Goal: Information Seeking & Learning: Learn about a topic

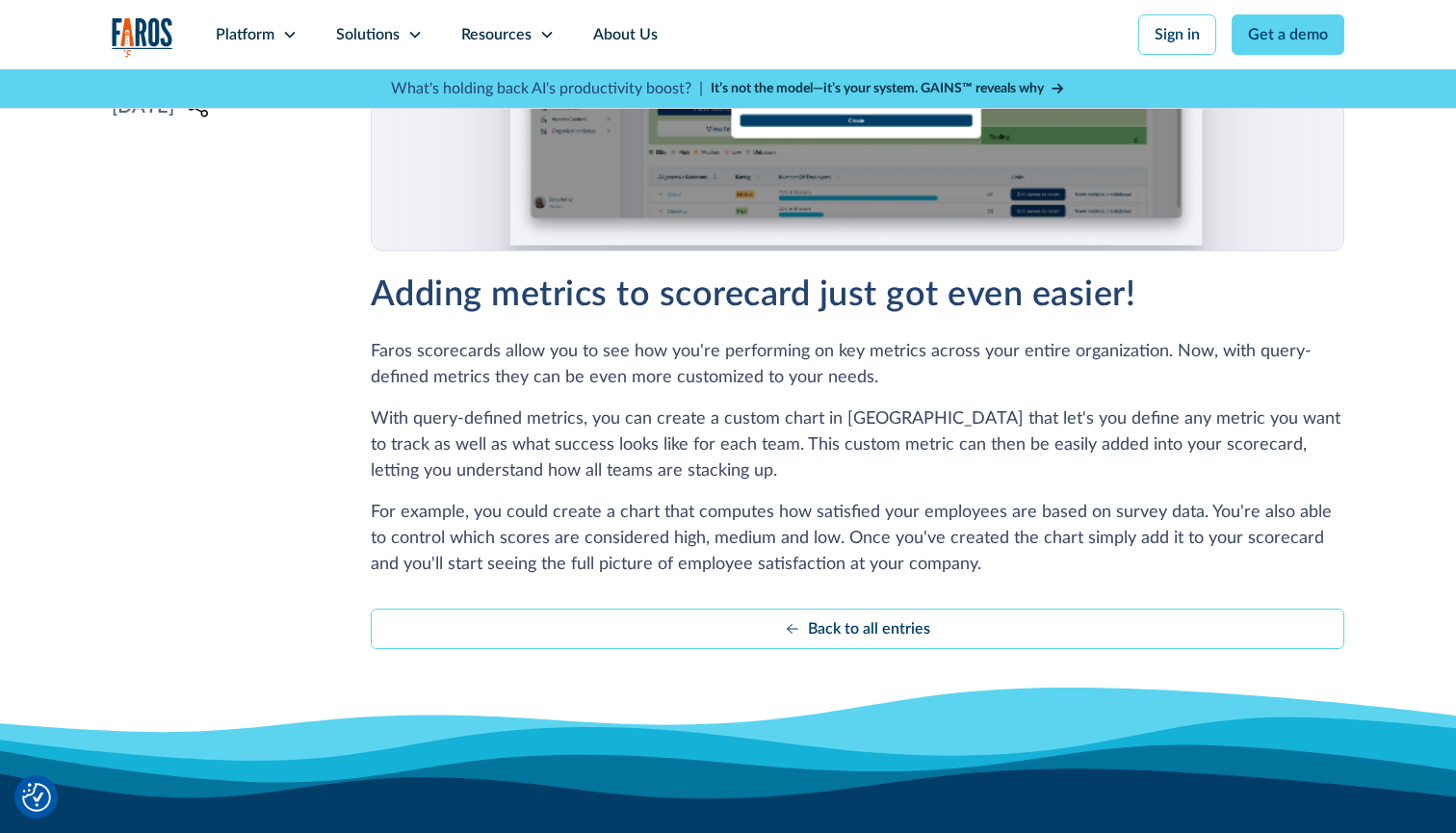
scroll to position [718, 0]
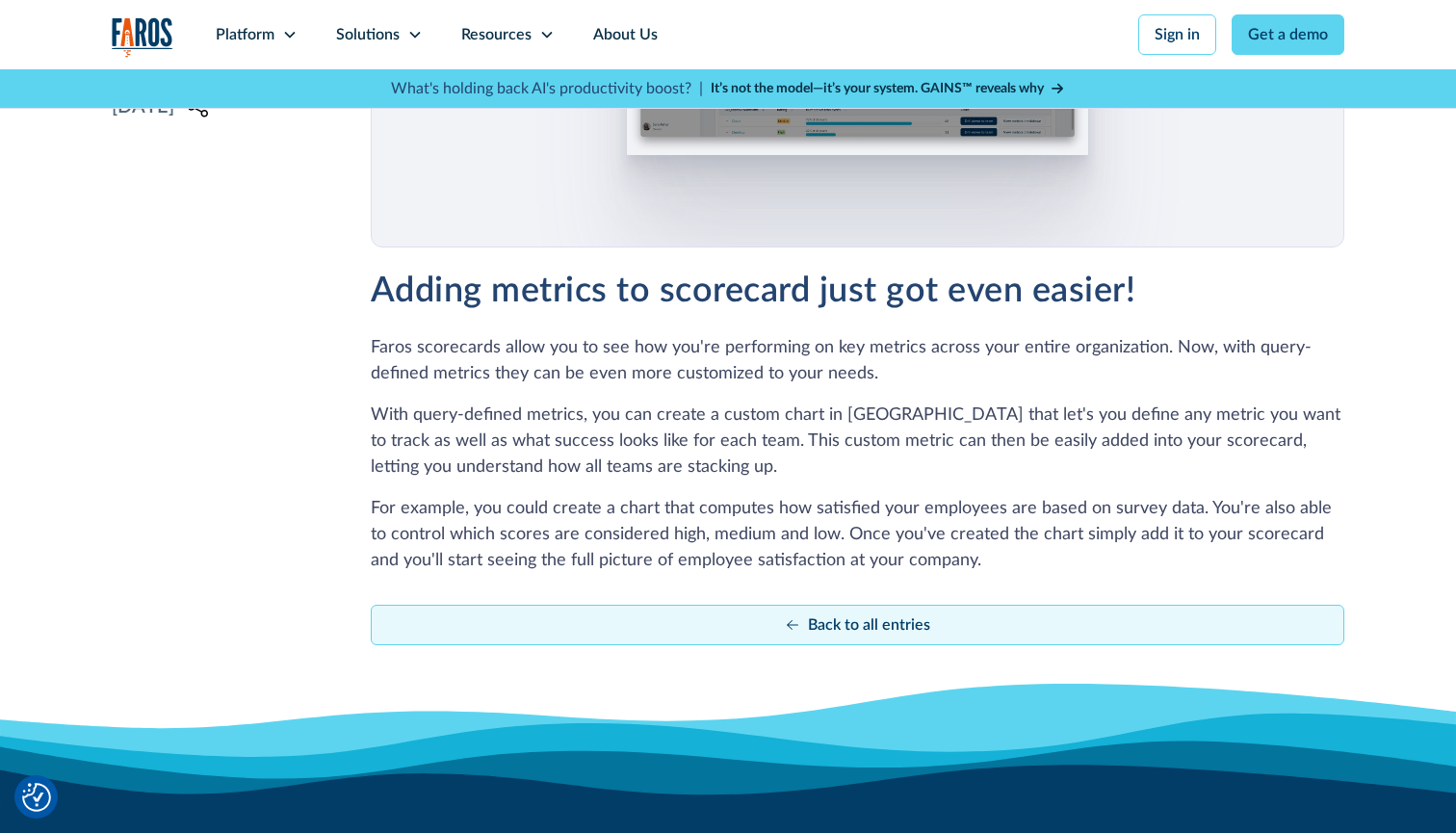
click at [849, 629] on div "Back to all entries" at bounding box center [868, 624] width 122 height 23
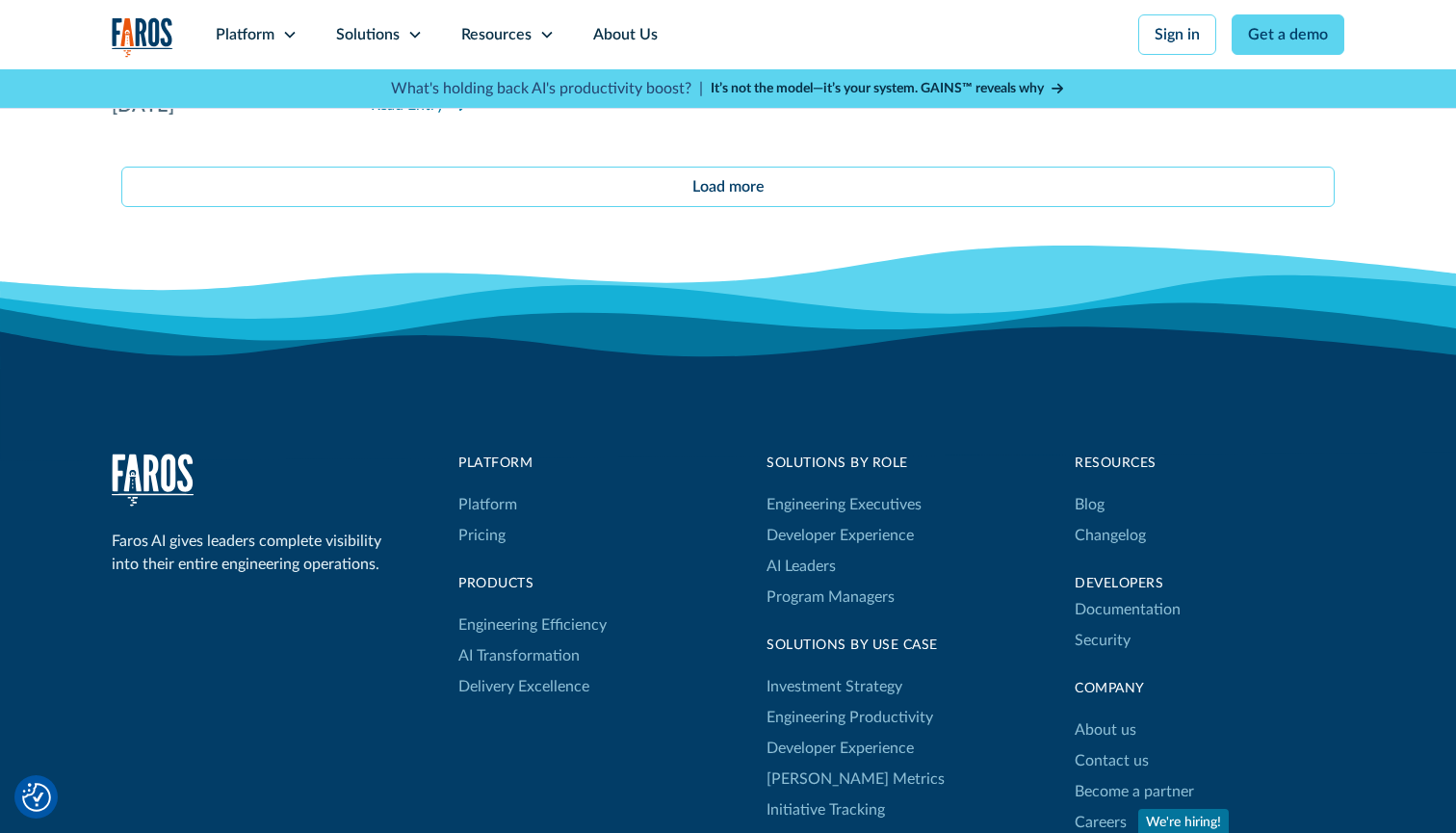
scroll to position [17470, 0]
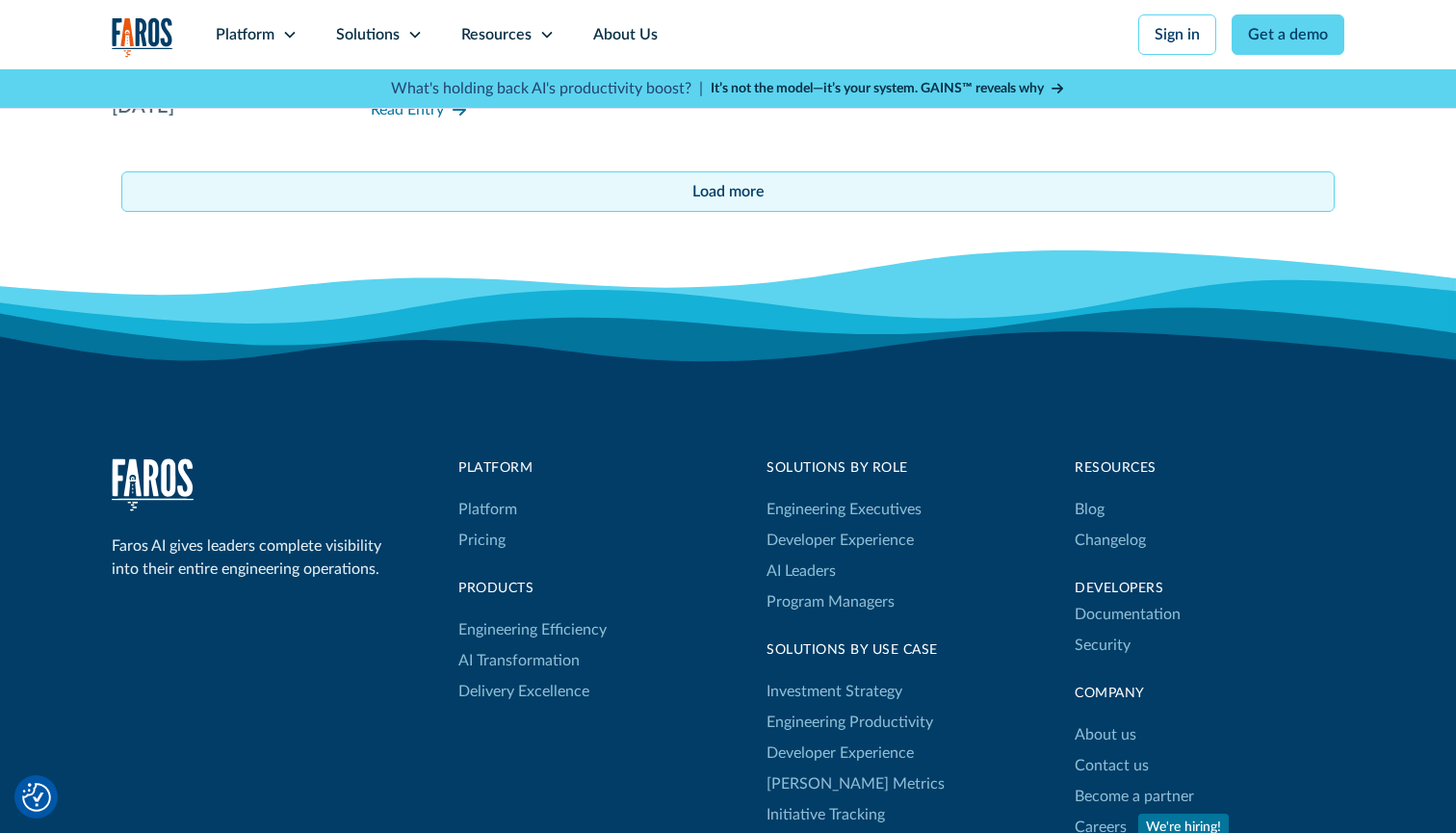
click at [720, 180] on div "Load more" at bounding box center [728, 191] width 72 height 23
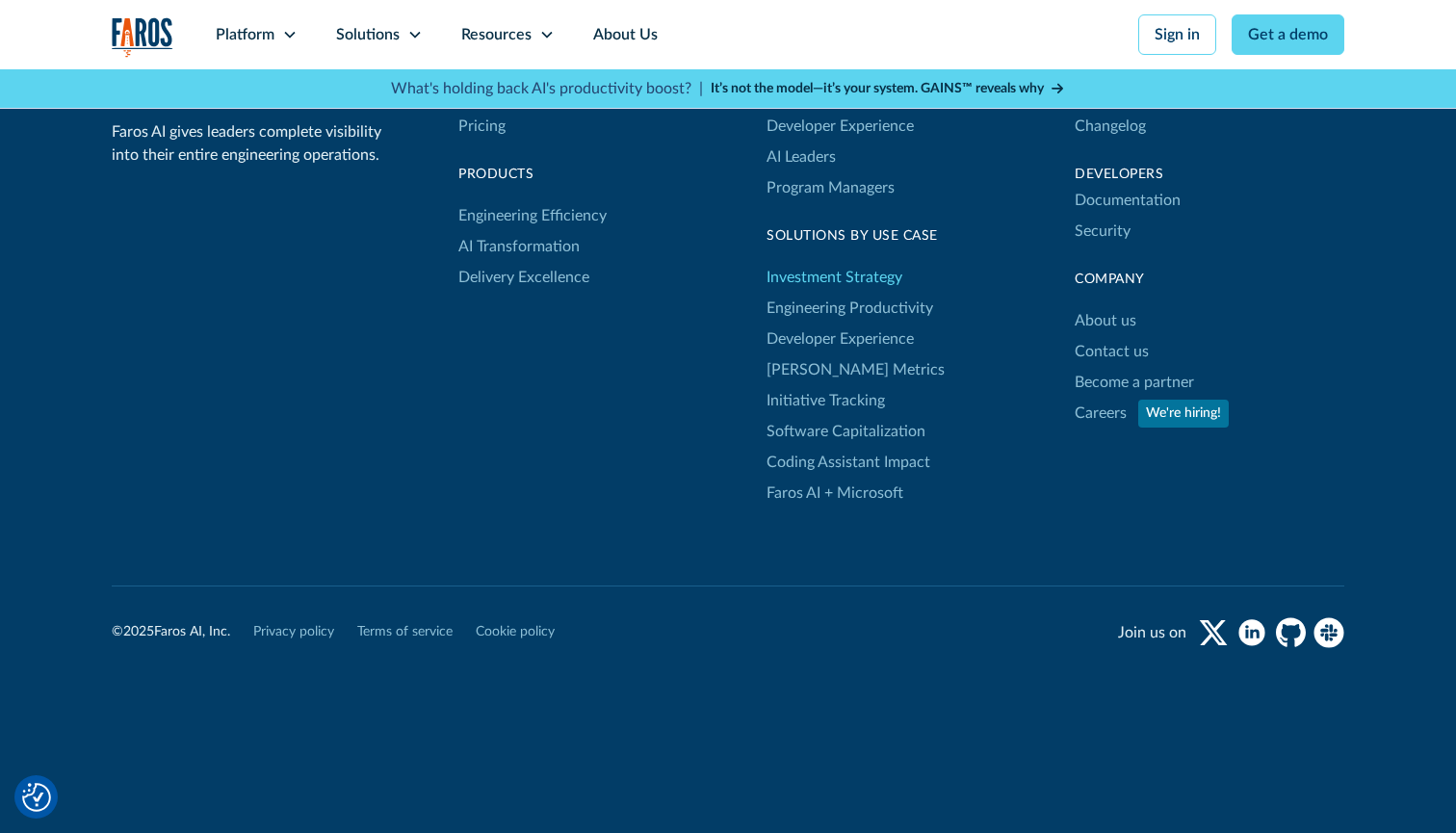
scroll to position [34681, 0]
click at [497, 111] on link "Platform" at bounding box center [487, 95] width 58 height 31
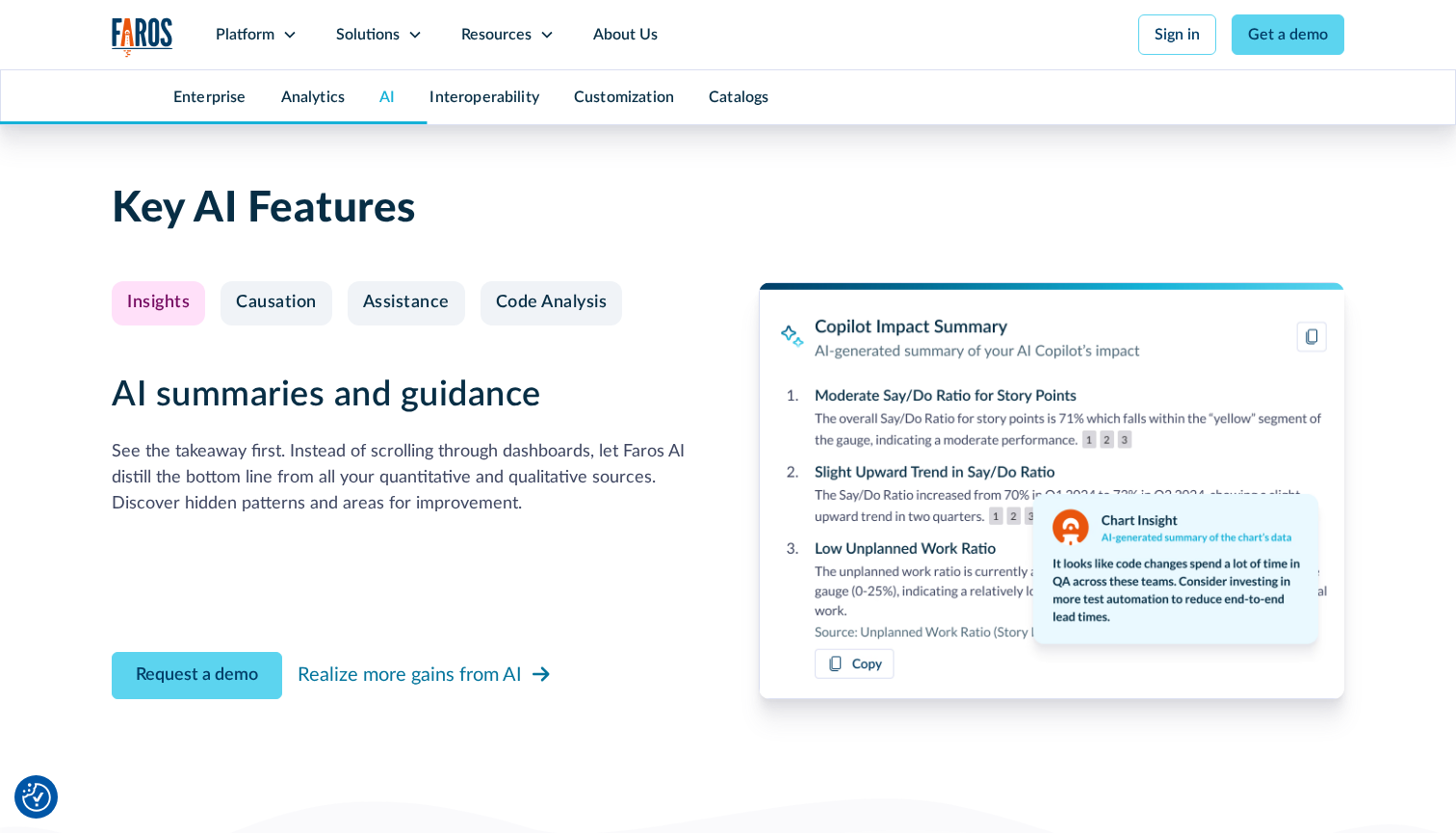
scroll to position [4506, 0]
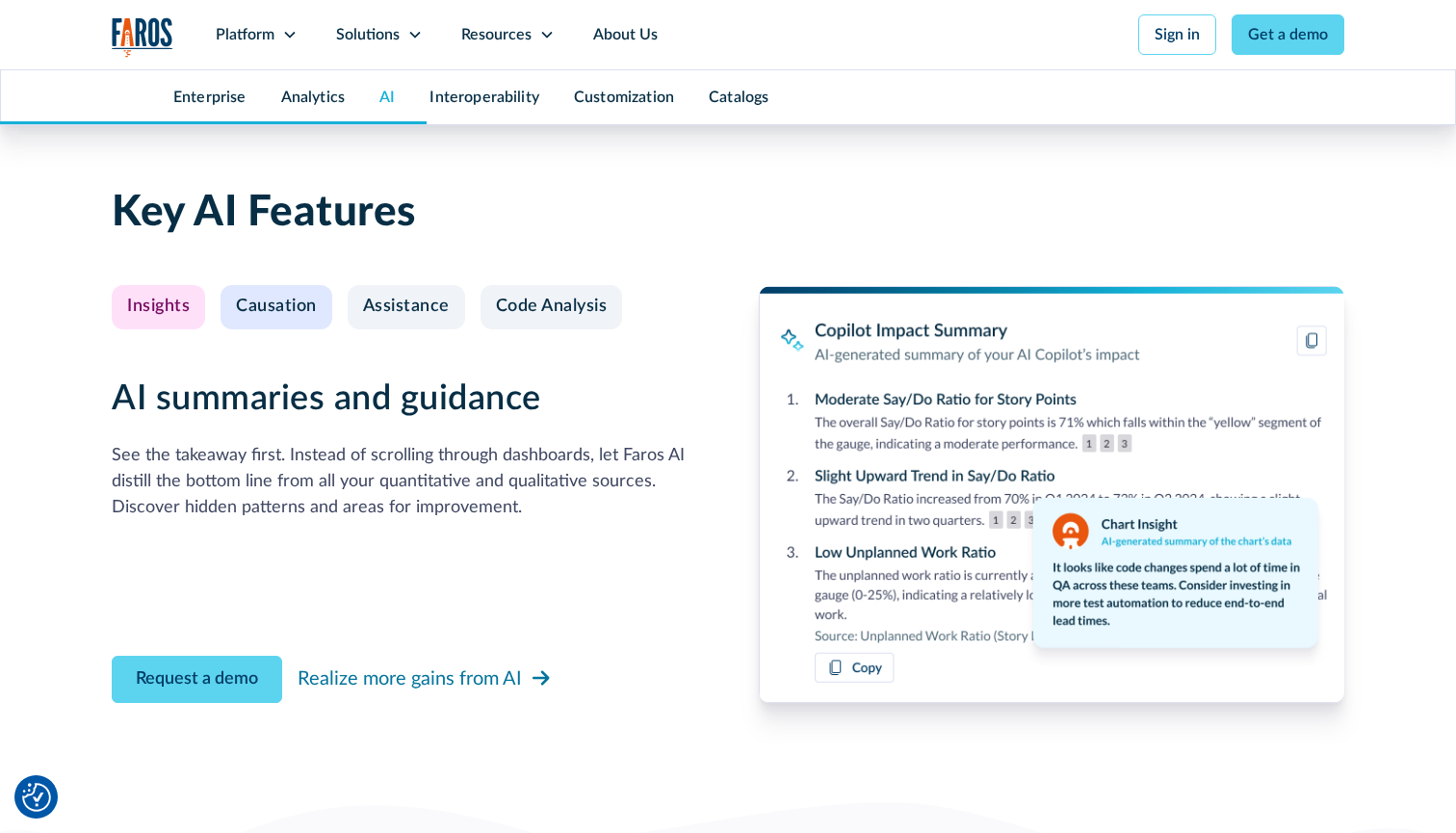
click at [268, 304] on div "Causation" at bounding box center [276, 306] width 81 height 21
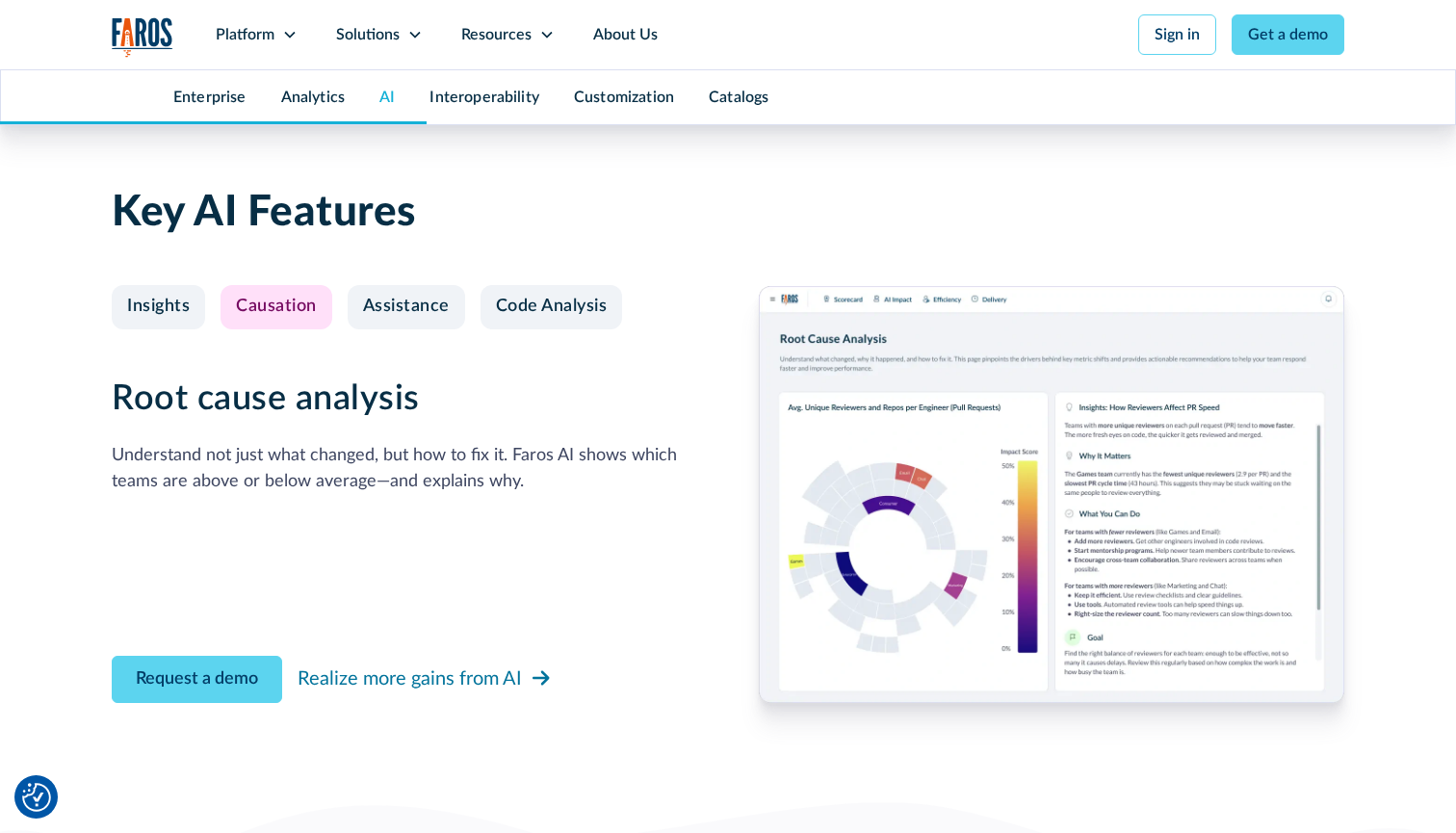
click at [861, 432] on img at bounding box center [1051, 494] width 585 height 417
click at [404, 296] on div "Assistance" at bounding box center [405, 306] width 86 height 21
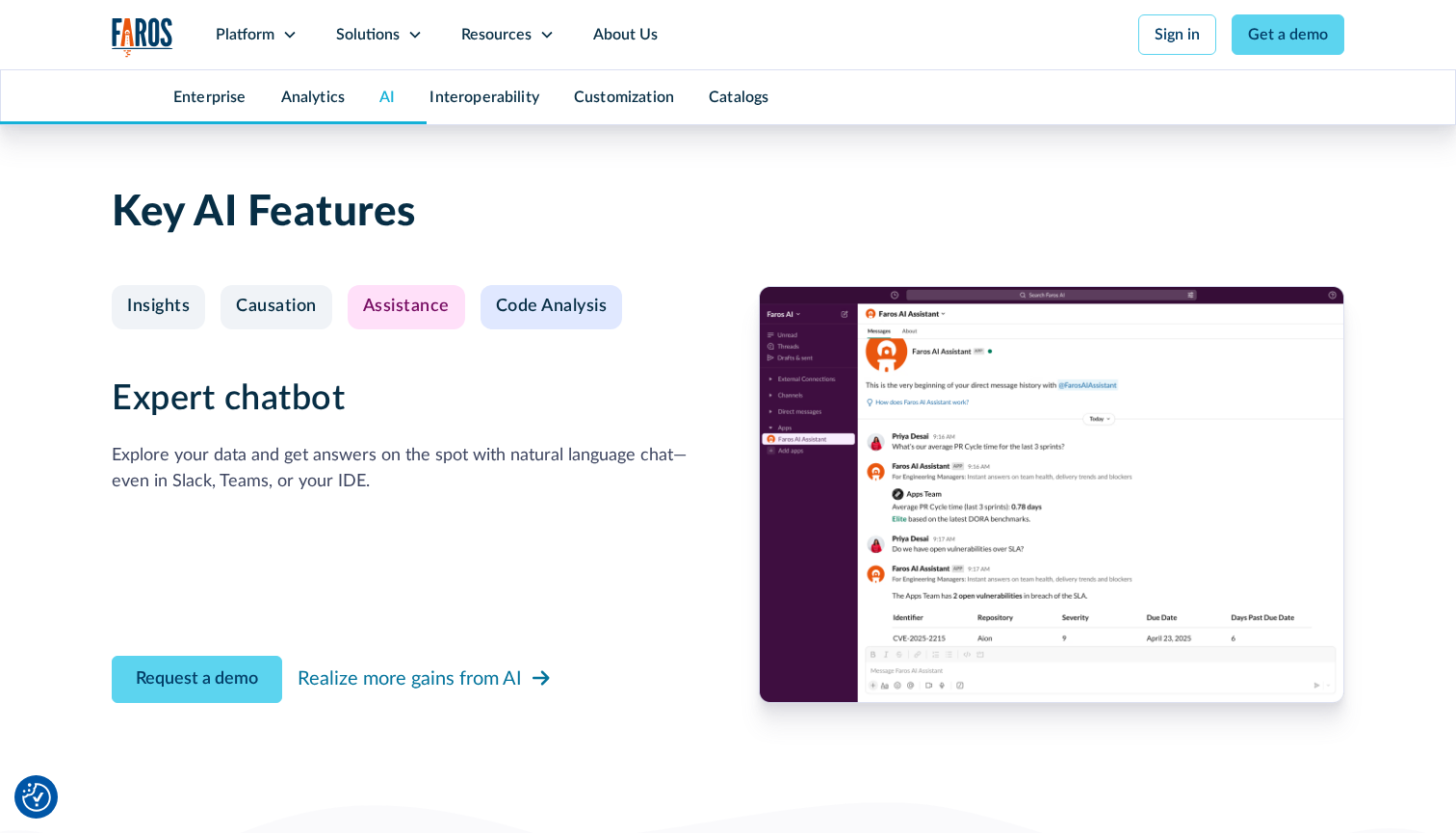
click at [537, 296] on div "Code Analysis" at bounding box center [552, 306] width 112 height 21
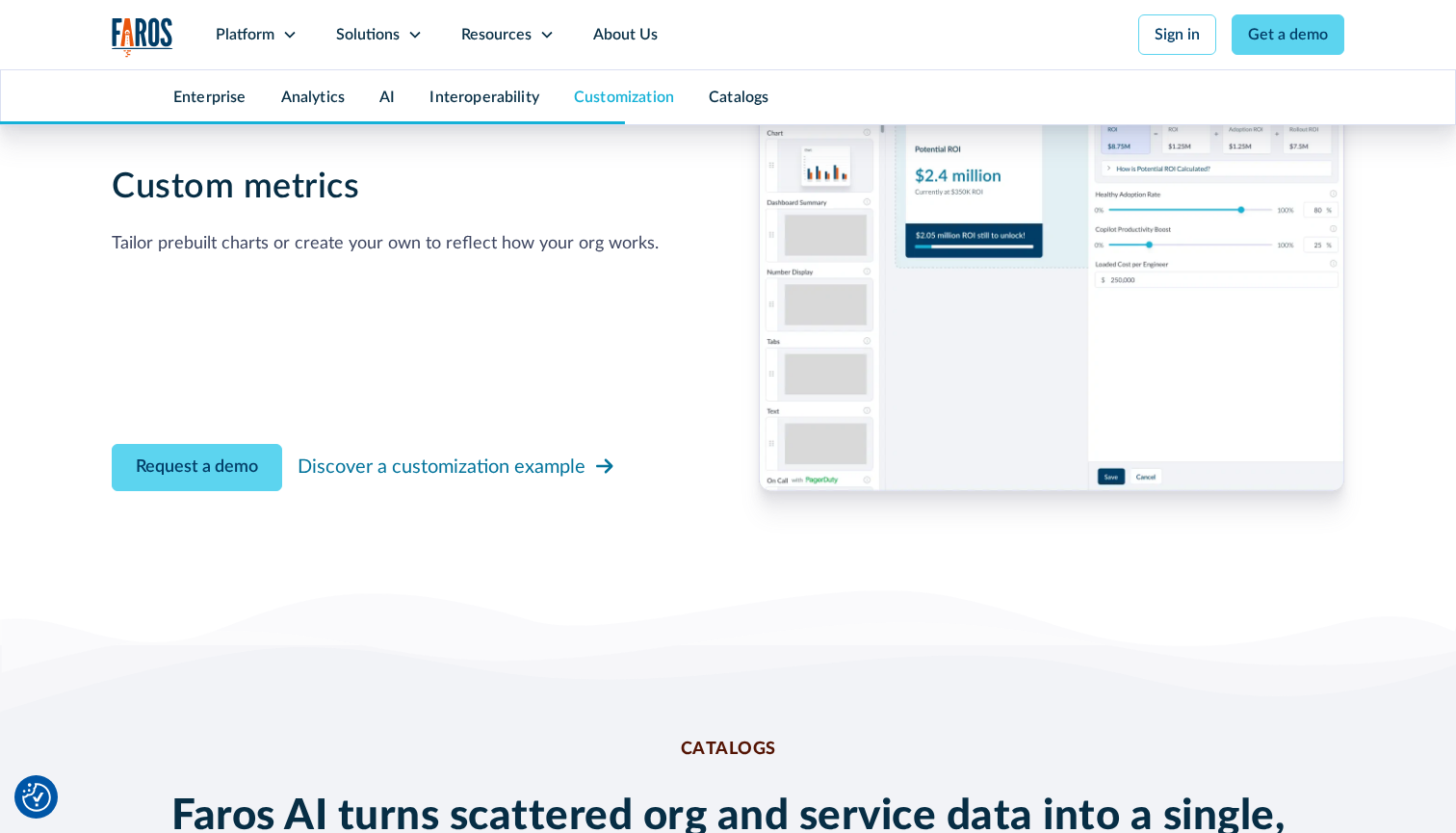
scroll to position [7210, 0]
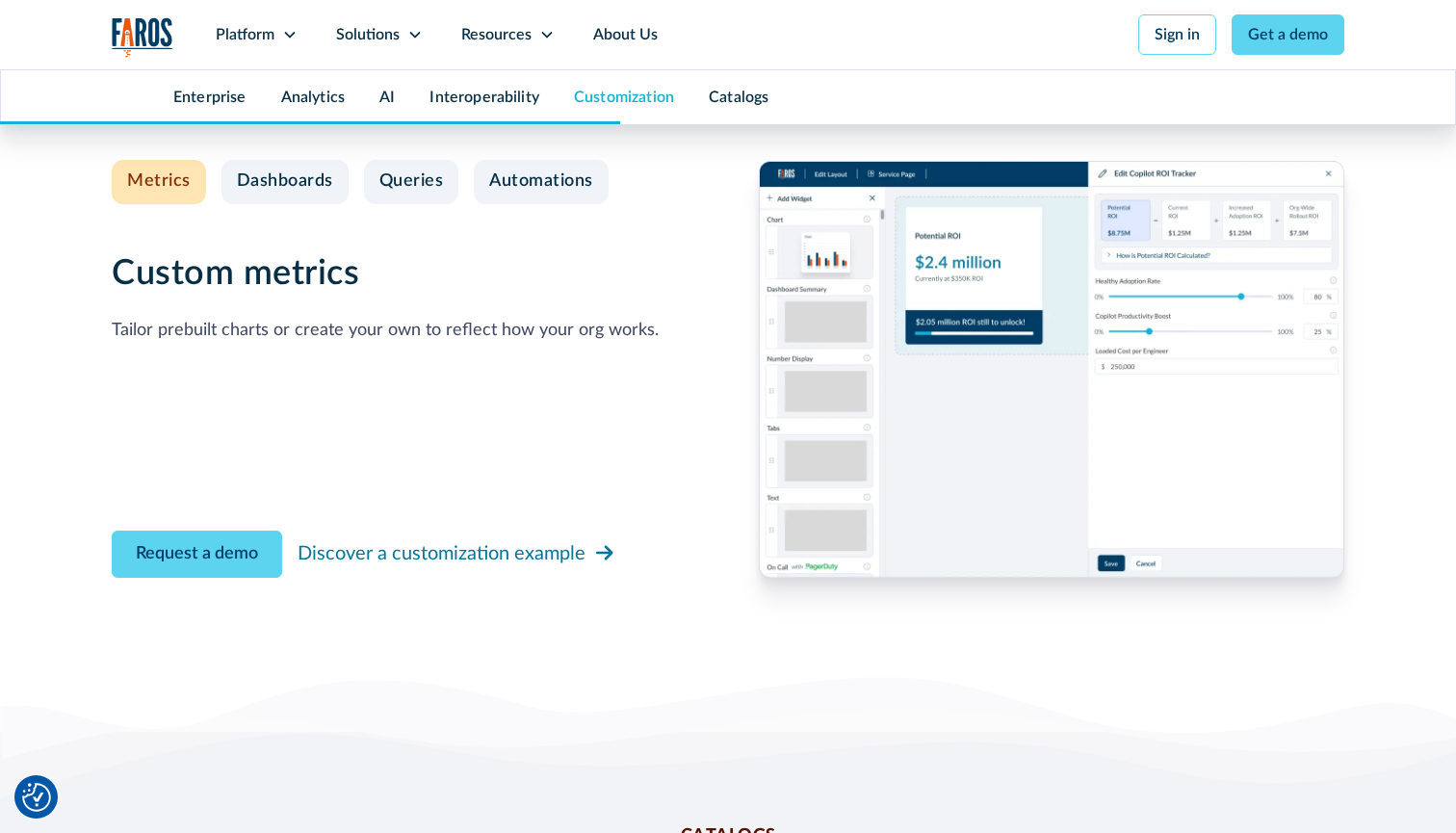
click at [951, 426] on img at bounding box center [1051, 368] width 585 height 417
click at [974, 343] on img at bounding box center [1051, 368] width 585 height 417
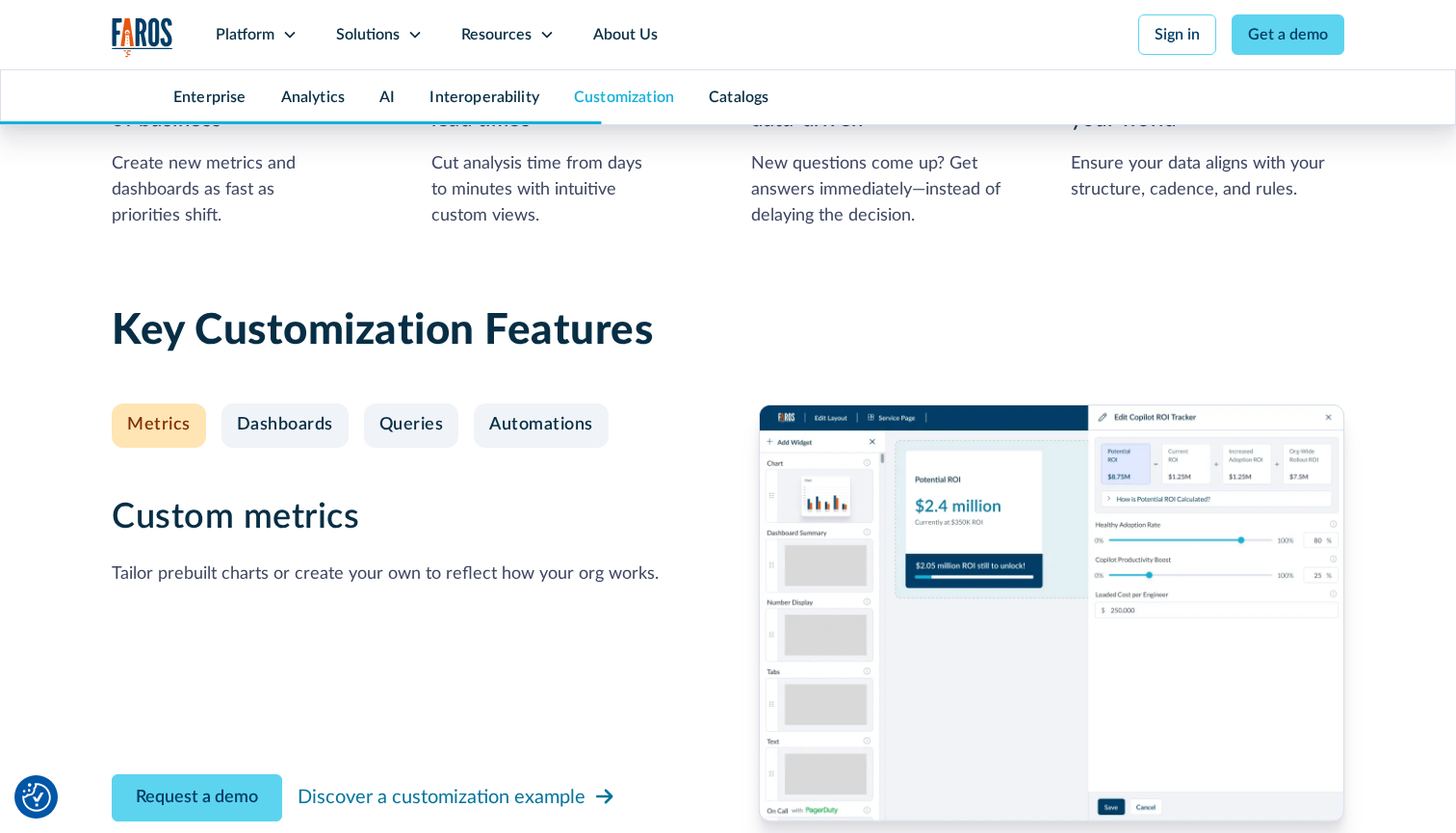
scroll to position [6954, 0]
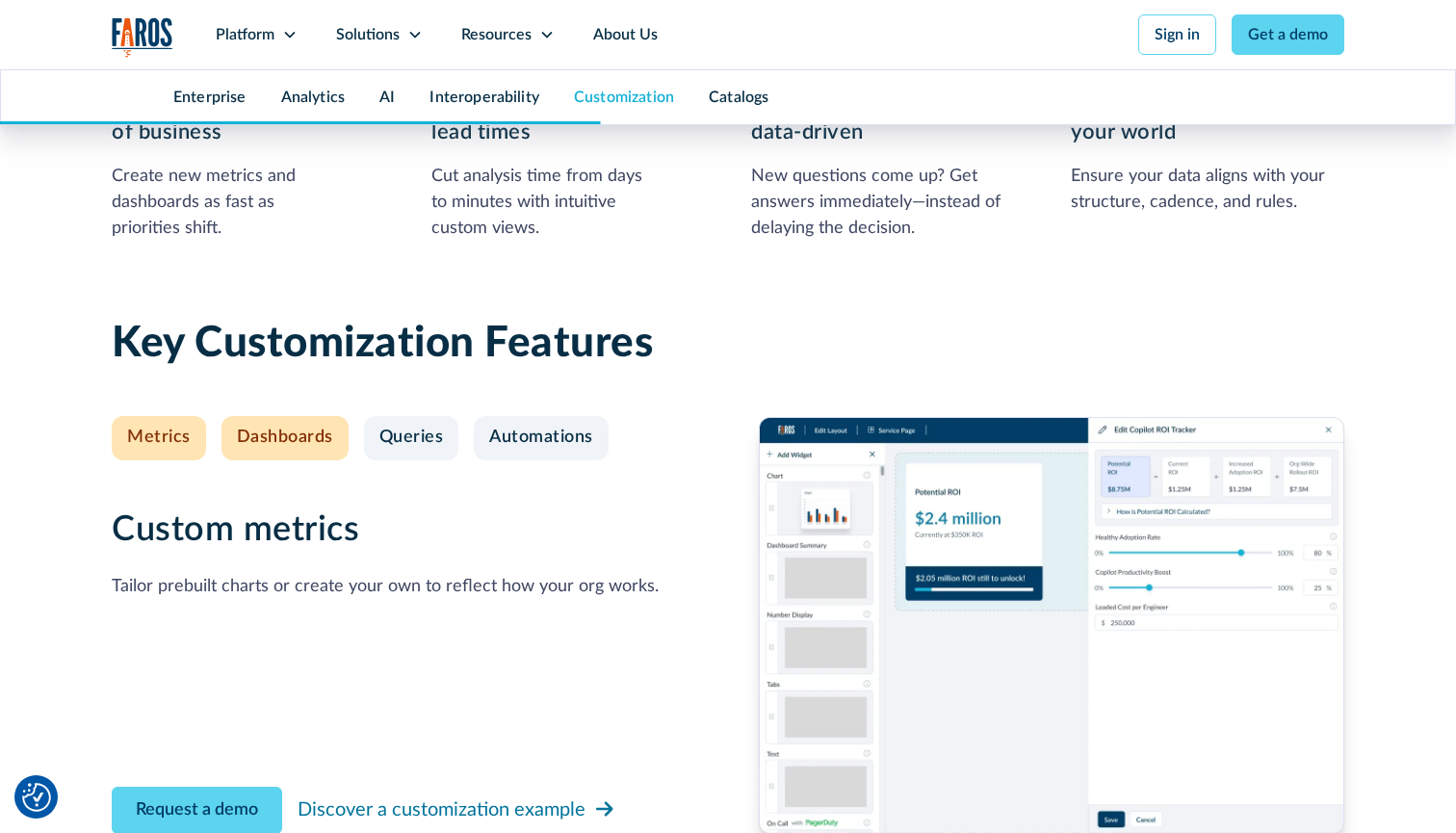
click at [266, 428] on div "Dashboards" at bounding box center [284, 438] width 96 height 21
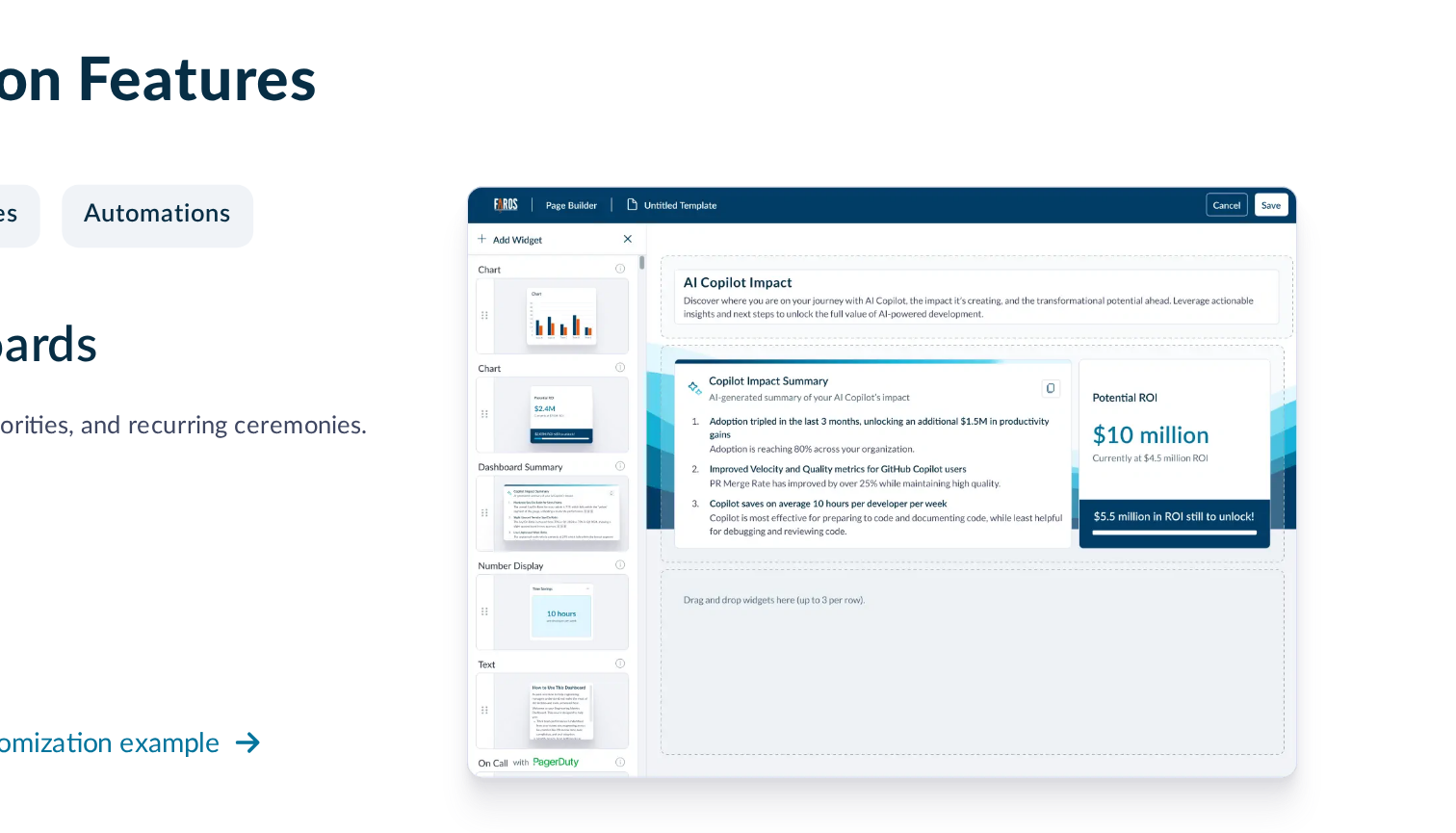
scroll to position [7006, 0]
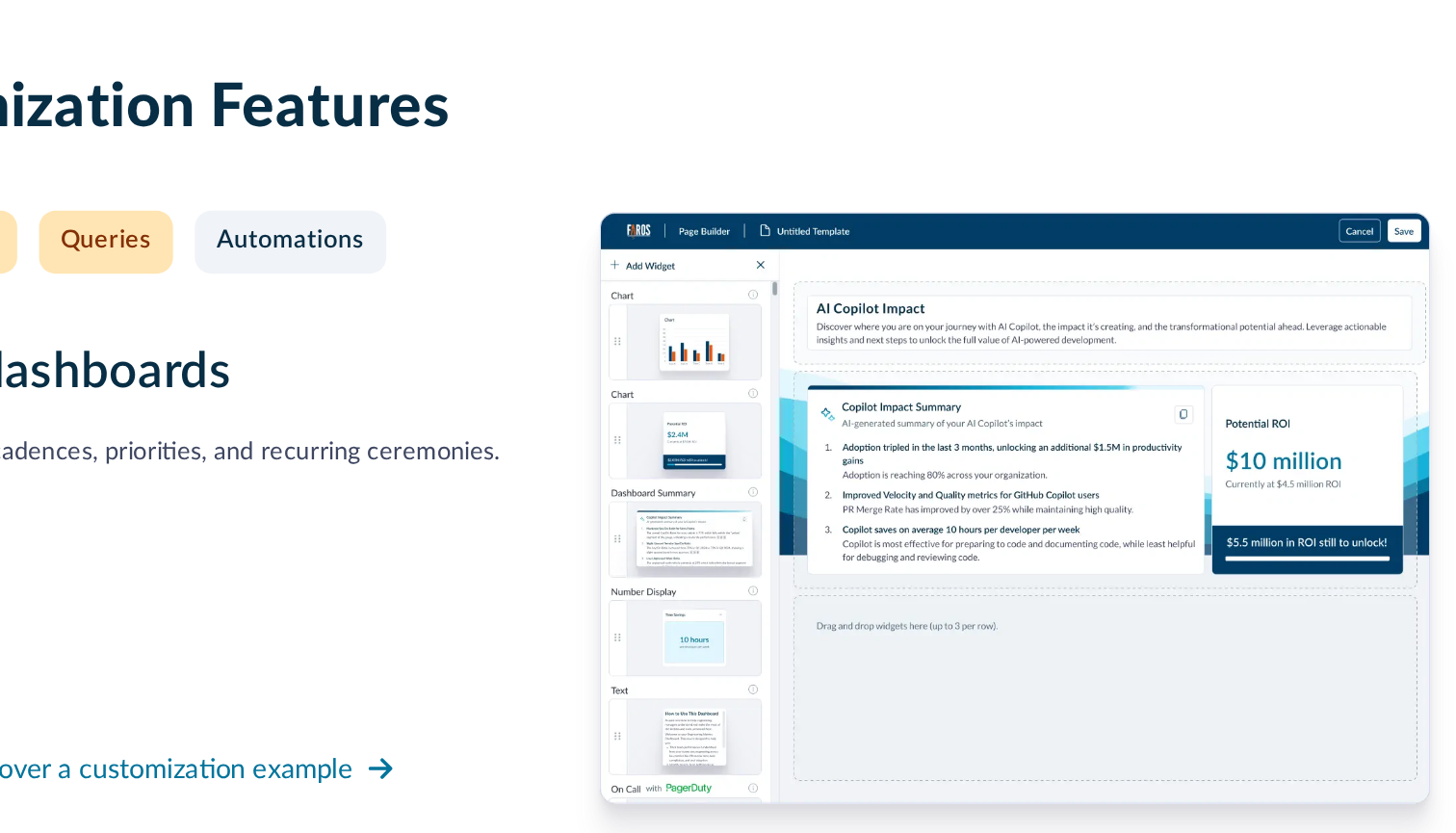
click at [379, 375] on div "Queries" at bounding box center [411, 385] width 64 height 21
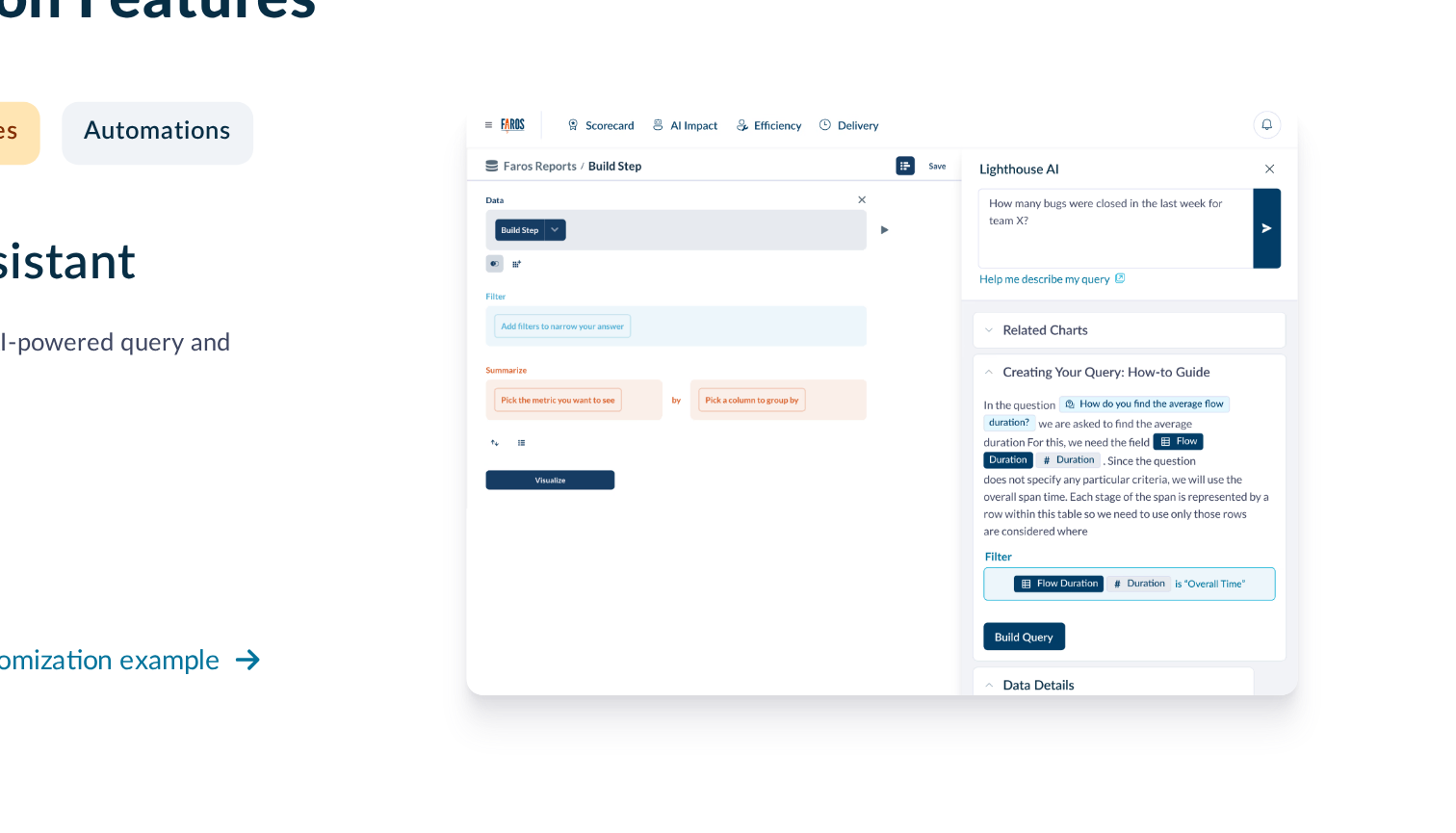
scroll to position [7057, 0]
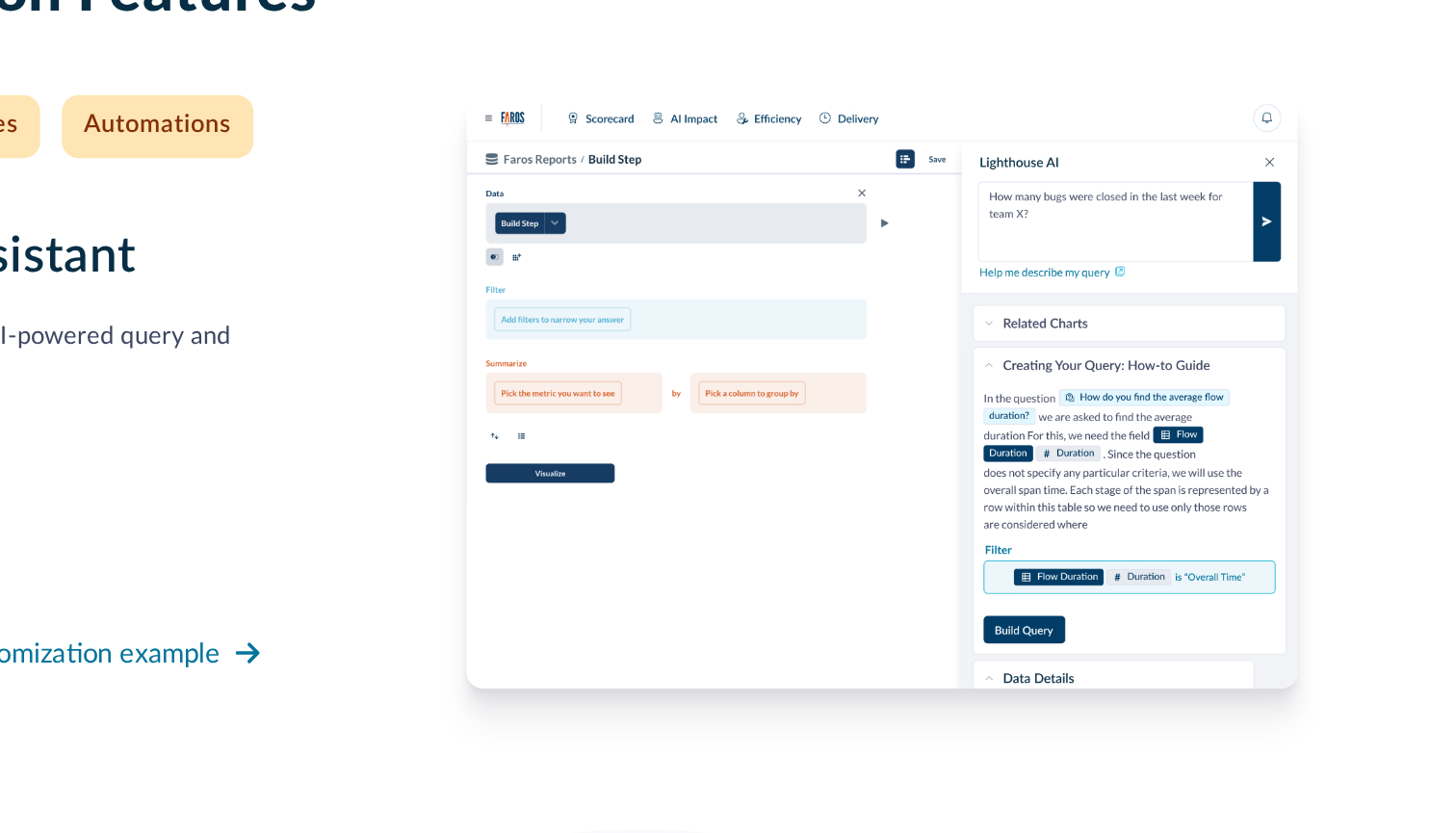
click at [489, 325] on div "Automations" at bounding box center [541, 335] width 104 height 21
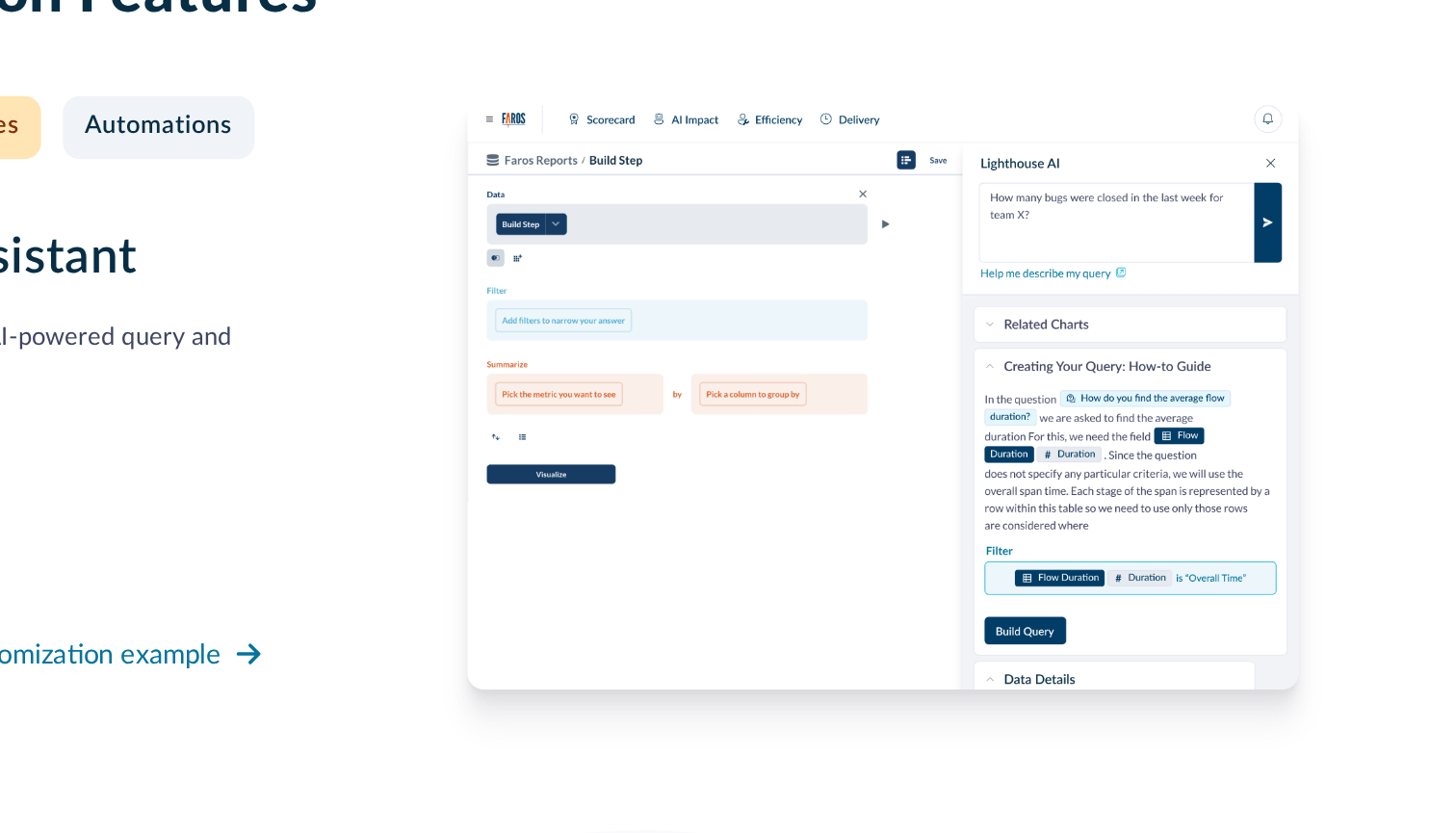
click at [489, 325] on div "Automations" at bounding box center [541, 335] width 104 height 21
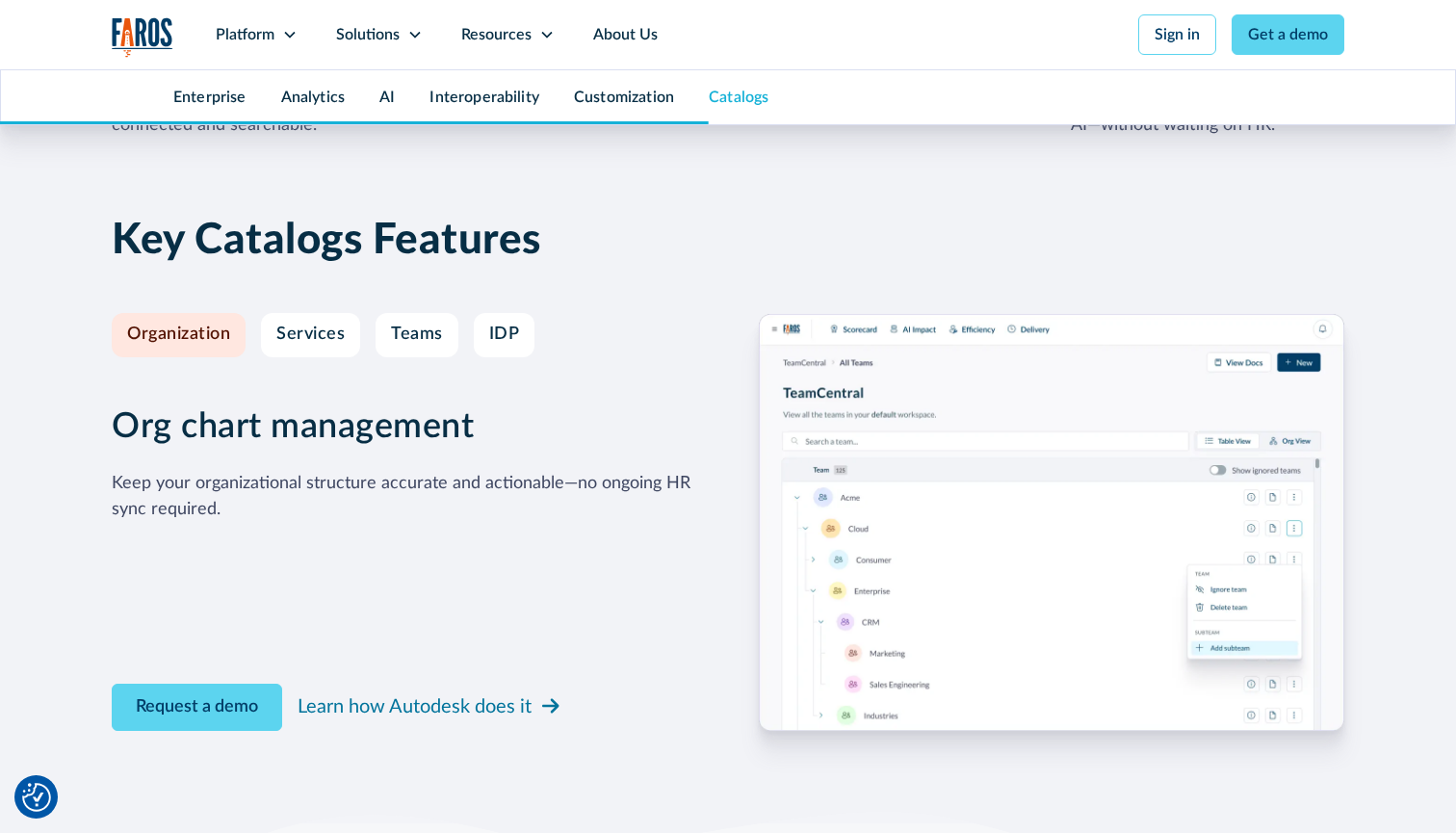
scroll to position [8295, 0]
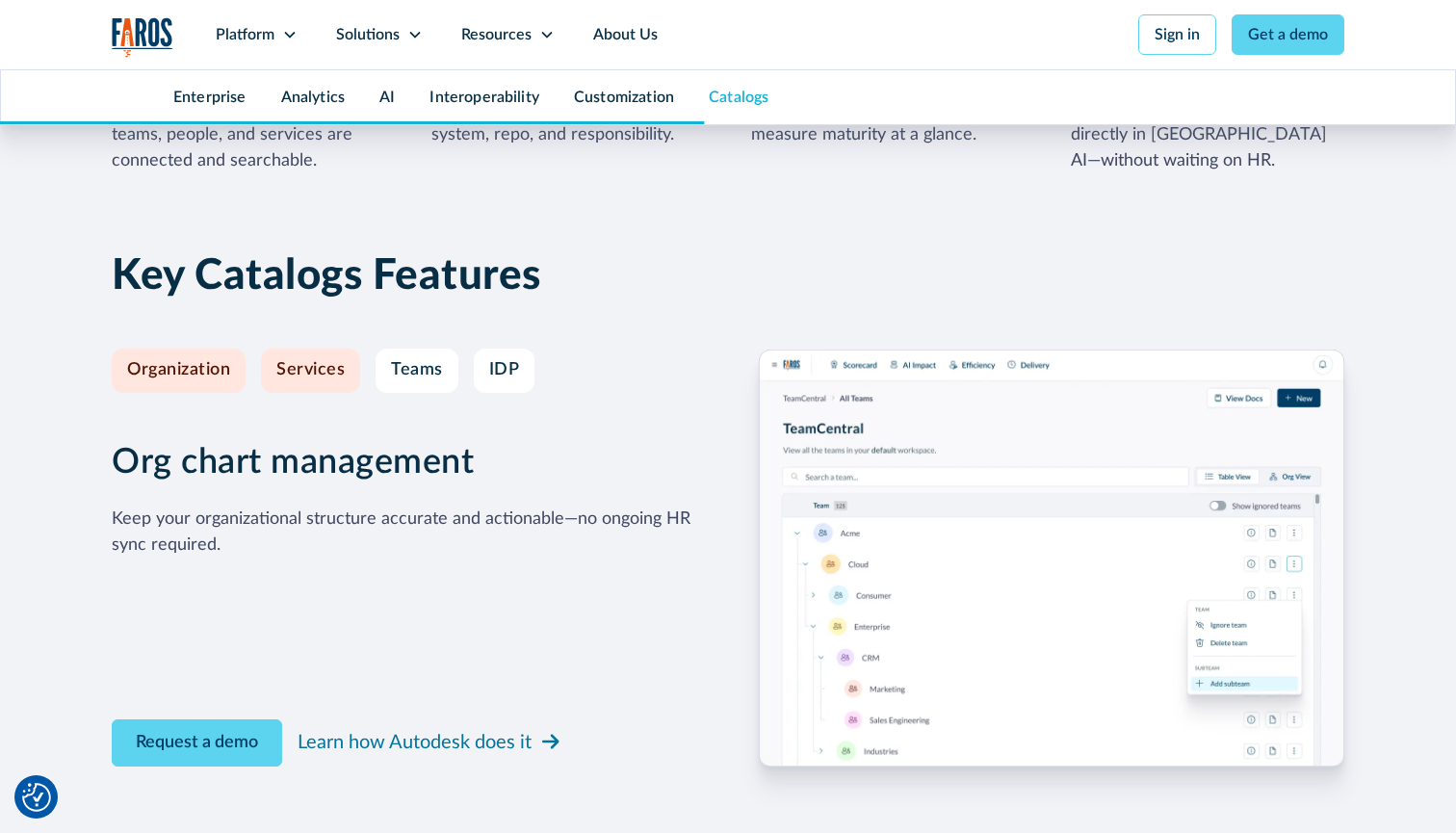
click at [323, 363] on link "Services" at bounding box center [310, 370] width 99 height 45
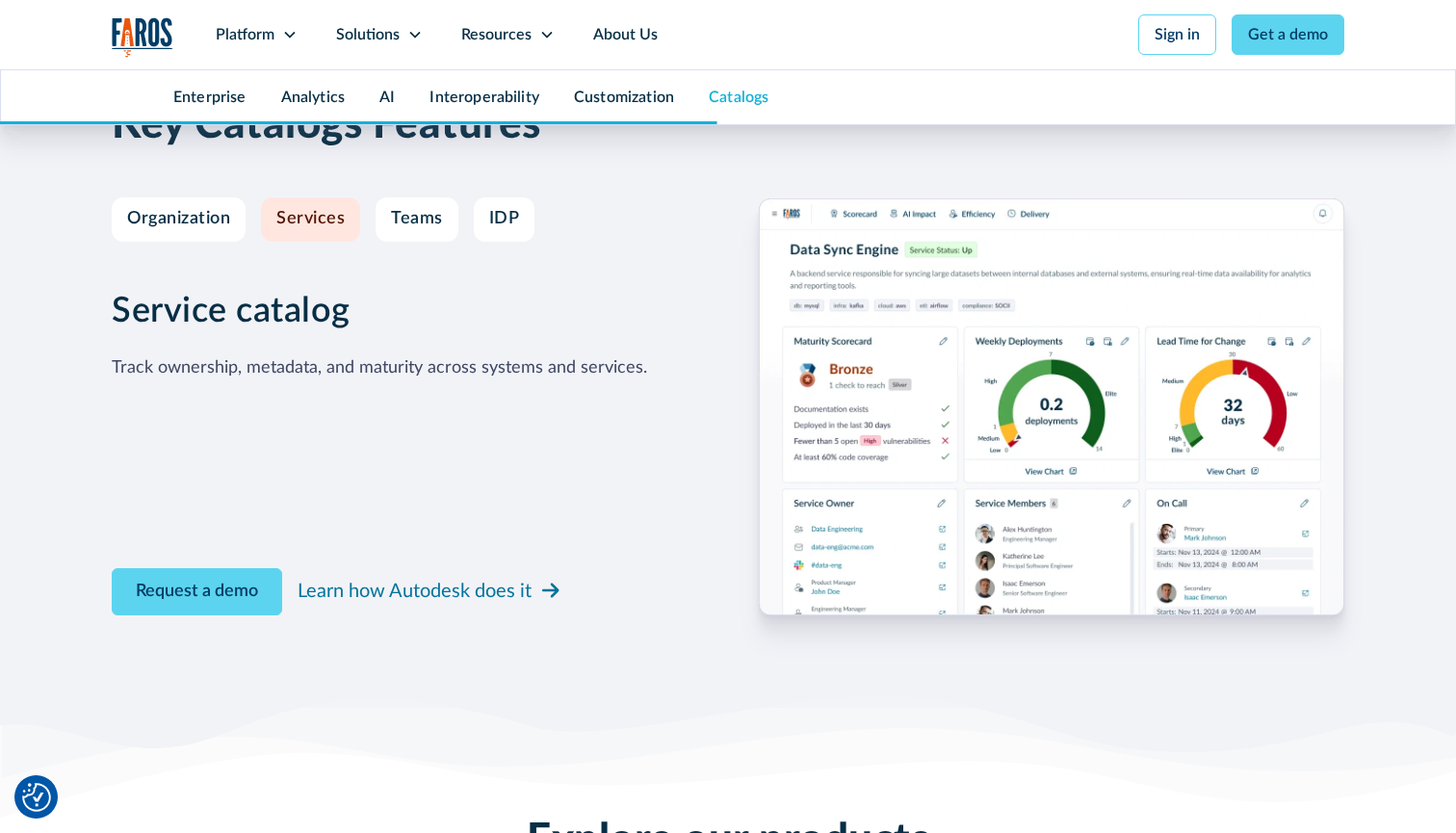
scroll to position [8444, 0]
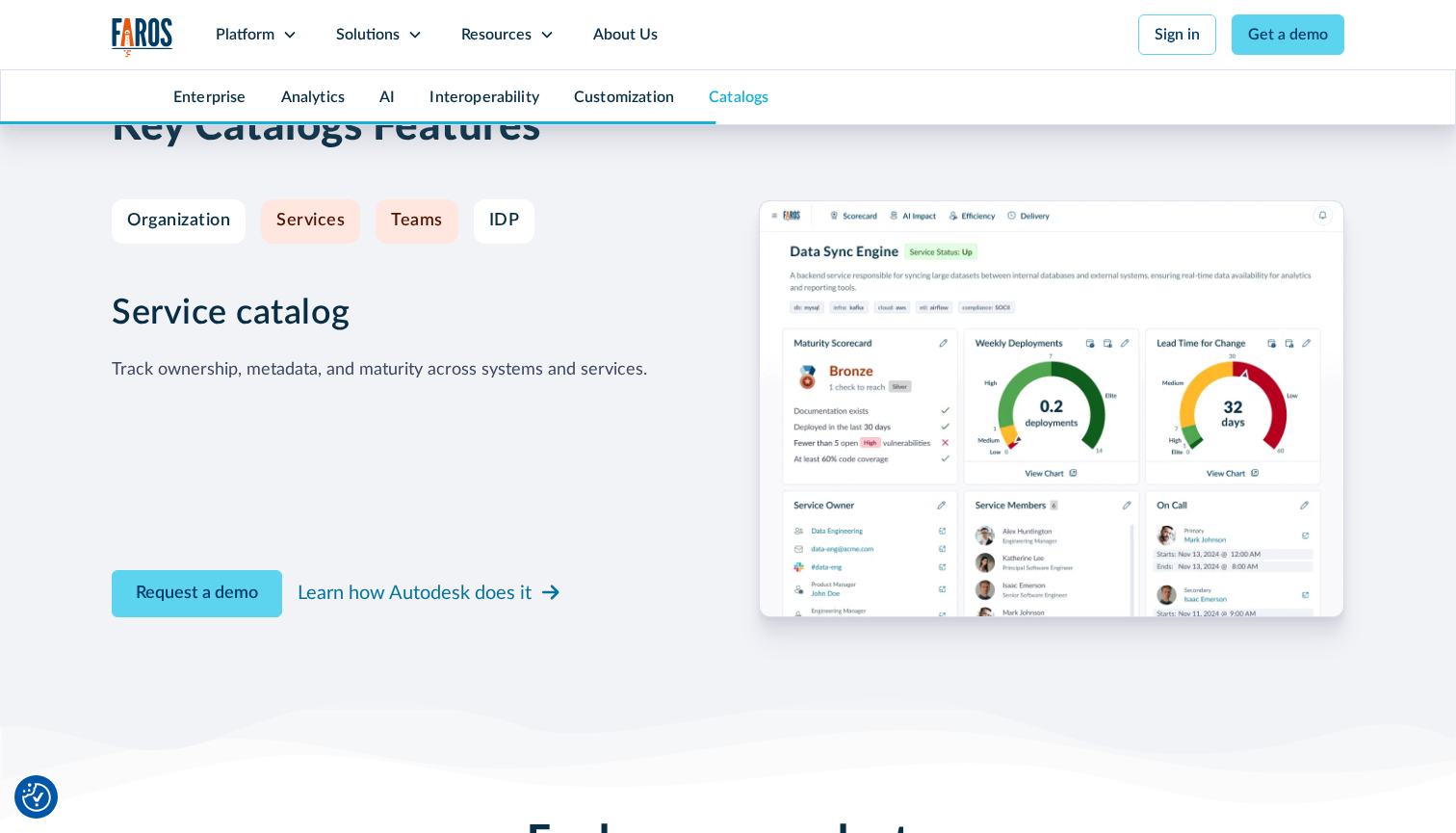
click at [407, 211] on div "Teams" at bounding box center [417, 221] width 52 height 21
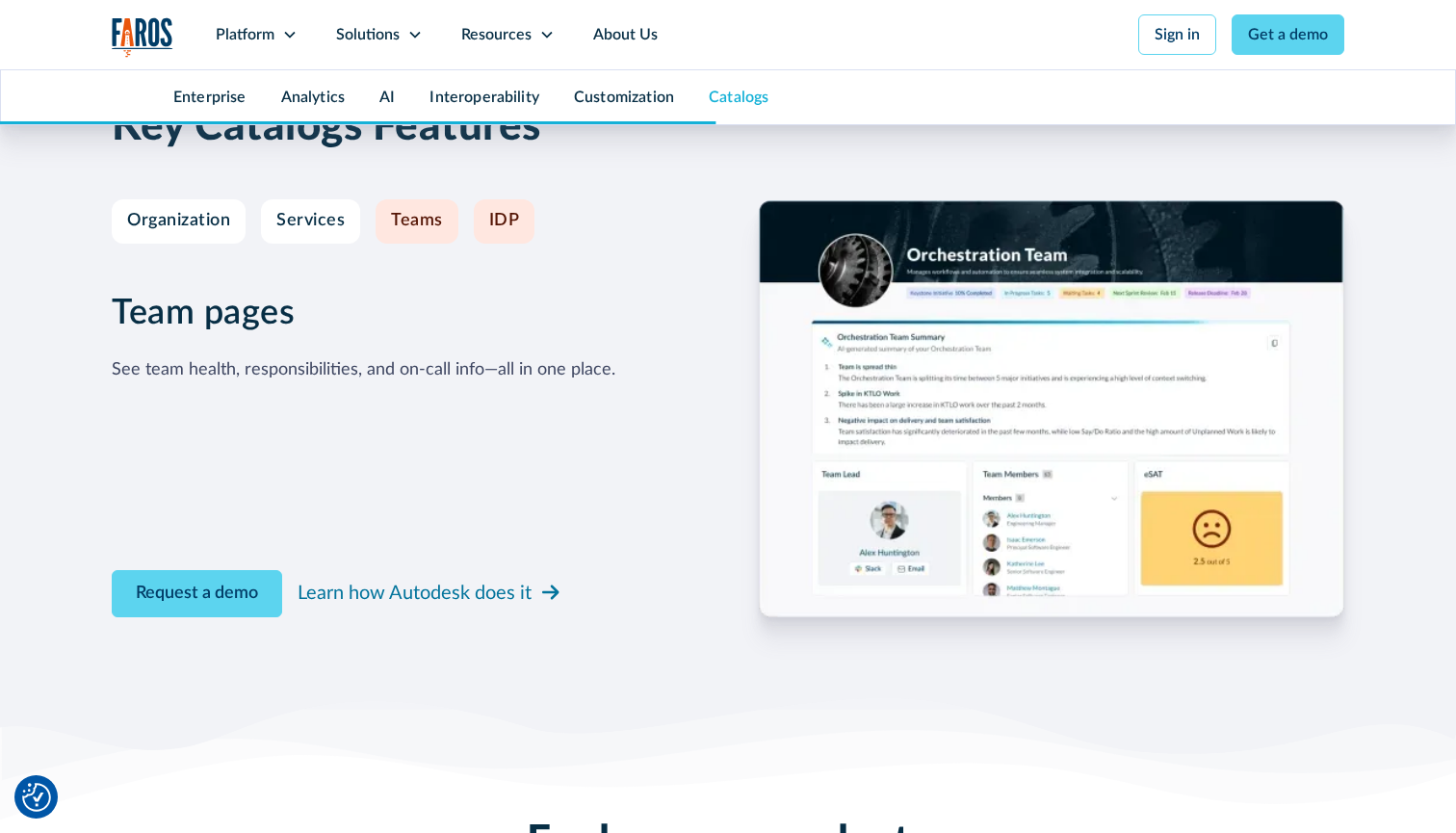
click at [489, 211] on div "IDP" at bounding box center [504, 221] width 31 height 21
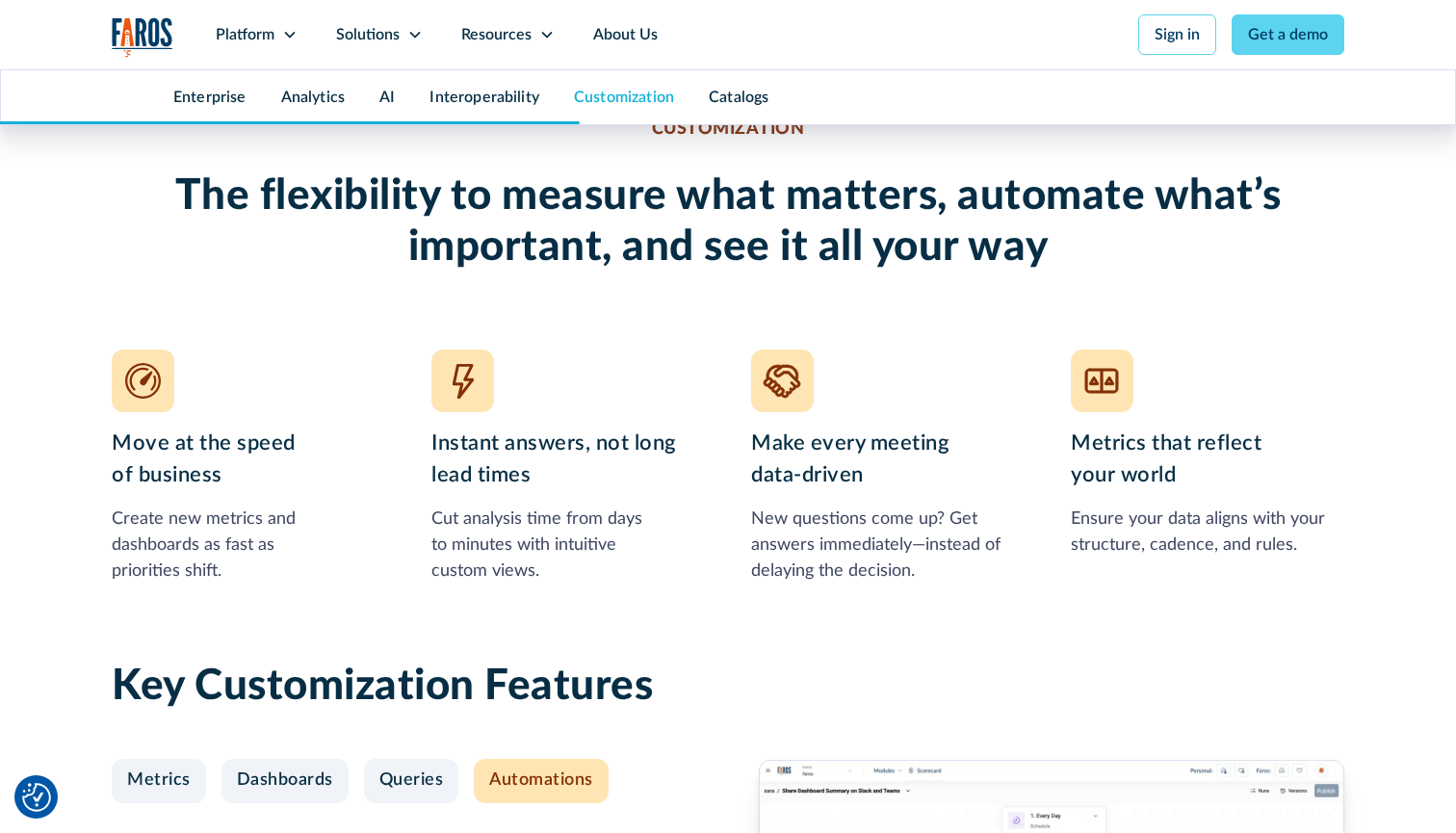
scroll to position [6508, 0]
